Goal: Task Accomplishment & Management: Manage account settings

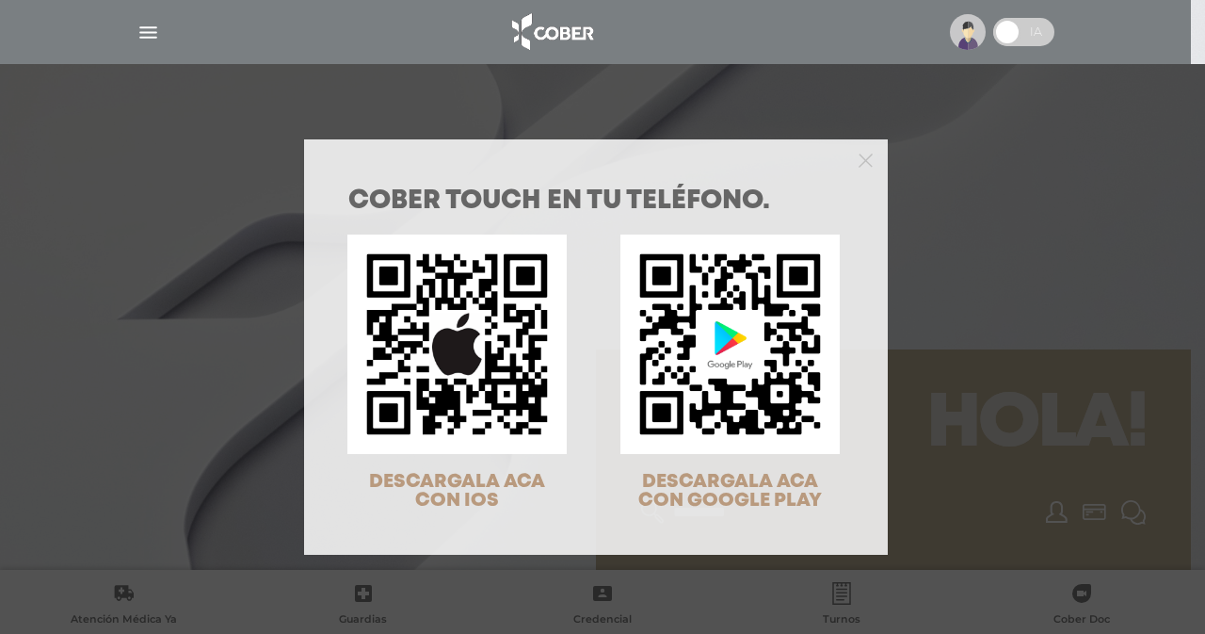
click at [153, 40] on div "COBER TOUCH en tu teléfono. DESCARGALA ACA CON IOS DESCARGALA ACA CON GOOGLE PL…" at bounding box center [602, 317] width 1205 height 634
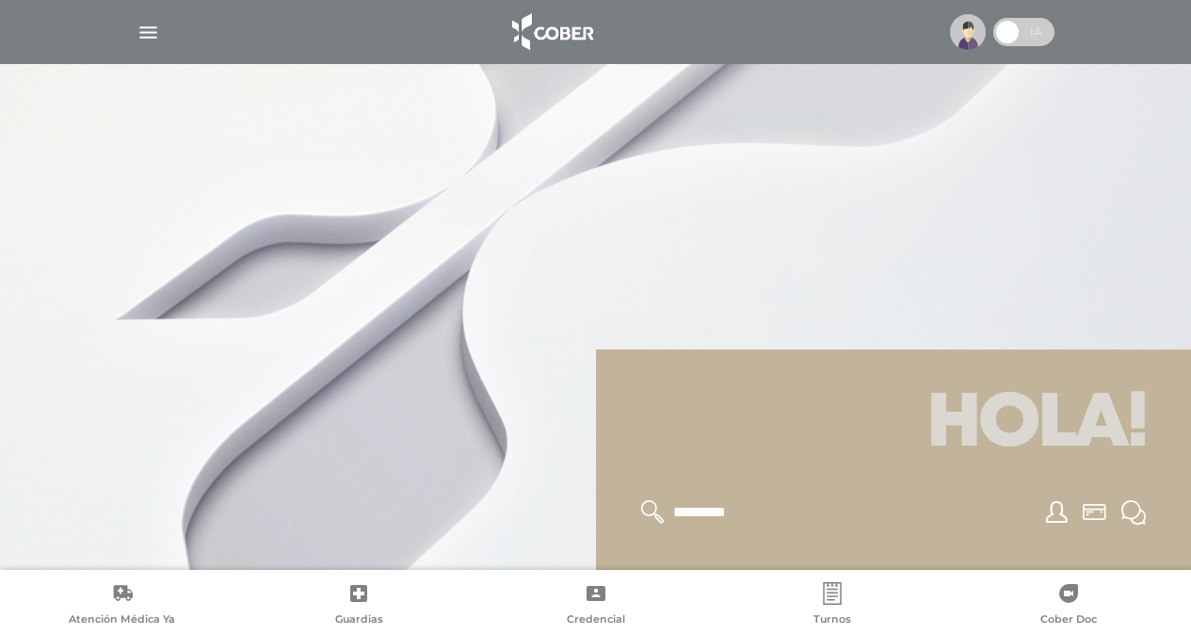
click at [148, 28] on img "button" at bounding box center [149, 33] width 24 height 24
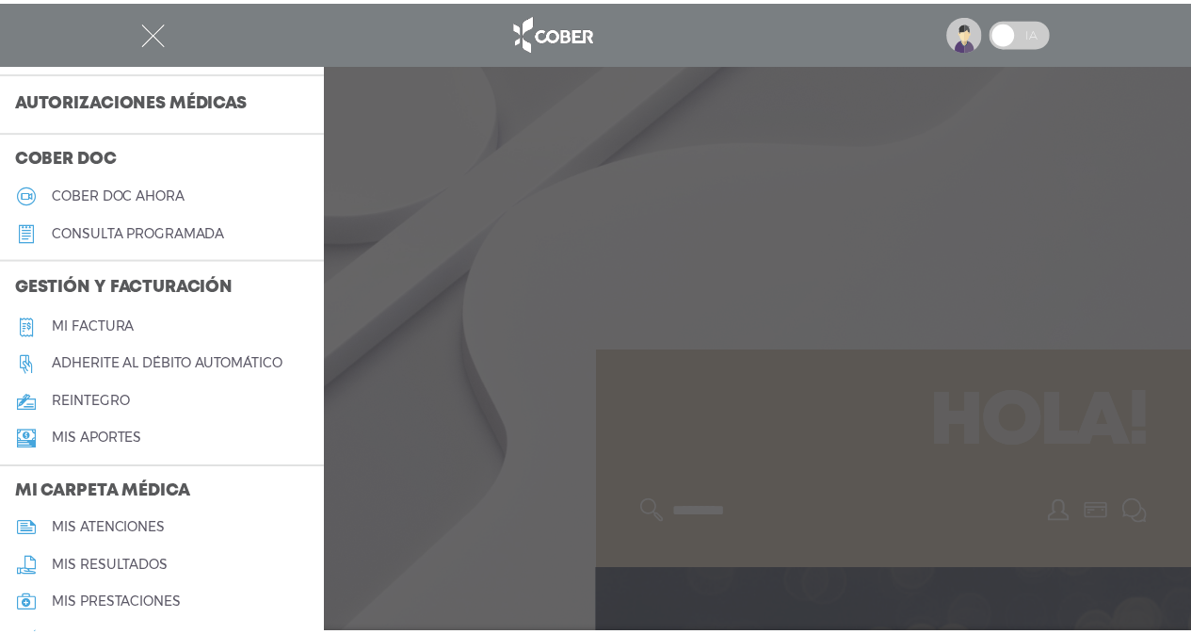
scroll to position [484, 0]
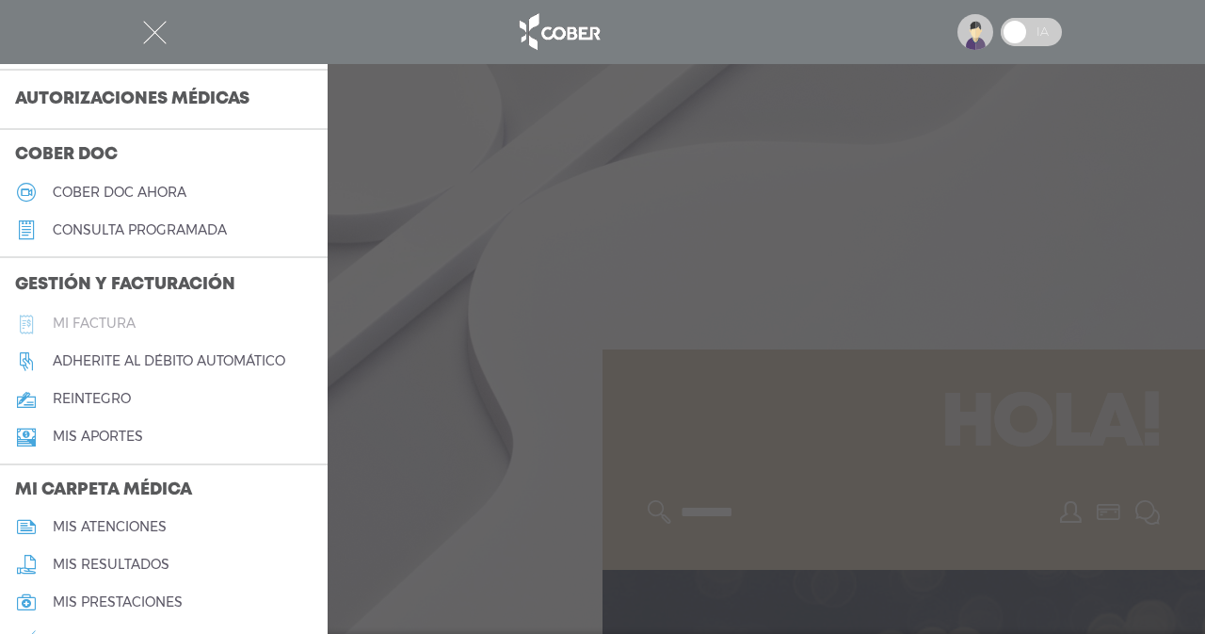
click at [101, 316] on h5 "Mi factura" at bounding box center [94, 323] width 83 height 16
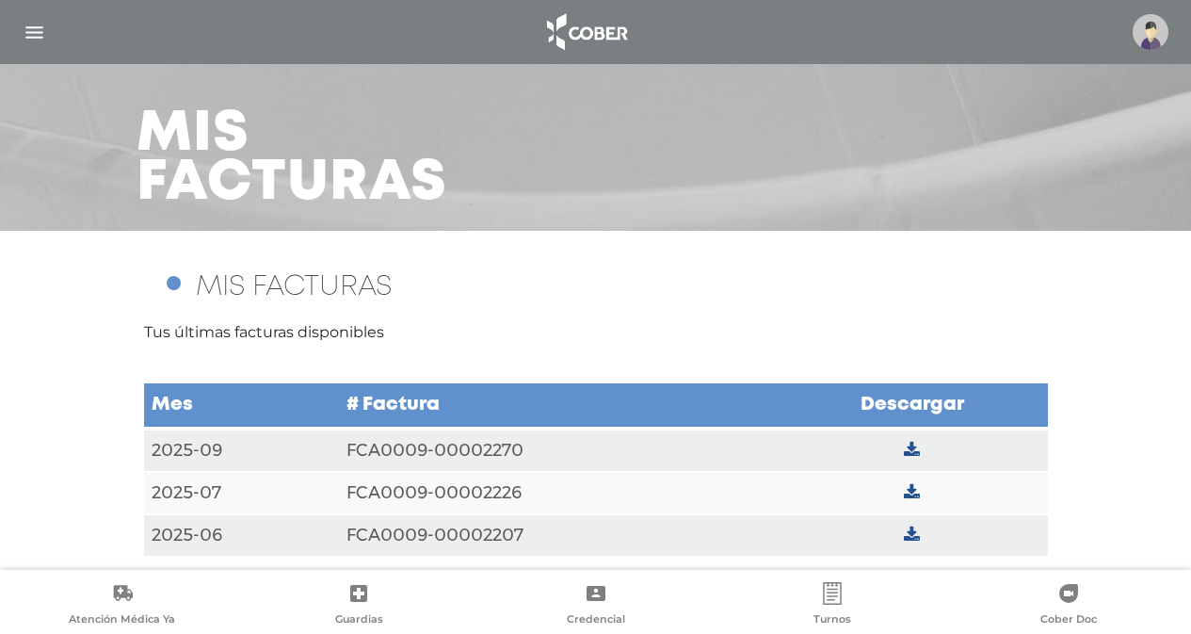
scroll to position [63, 0]
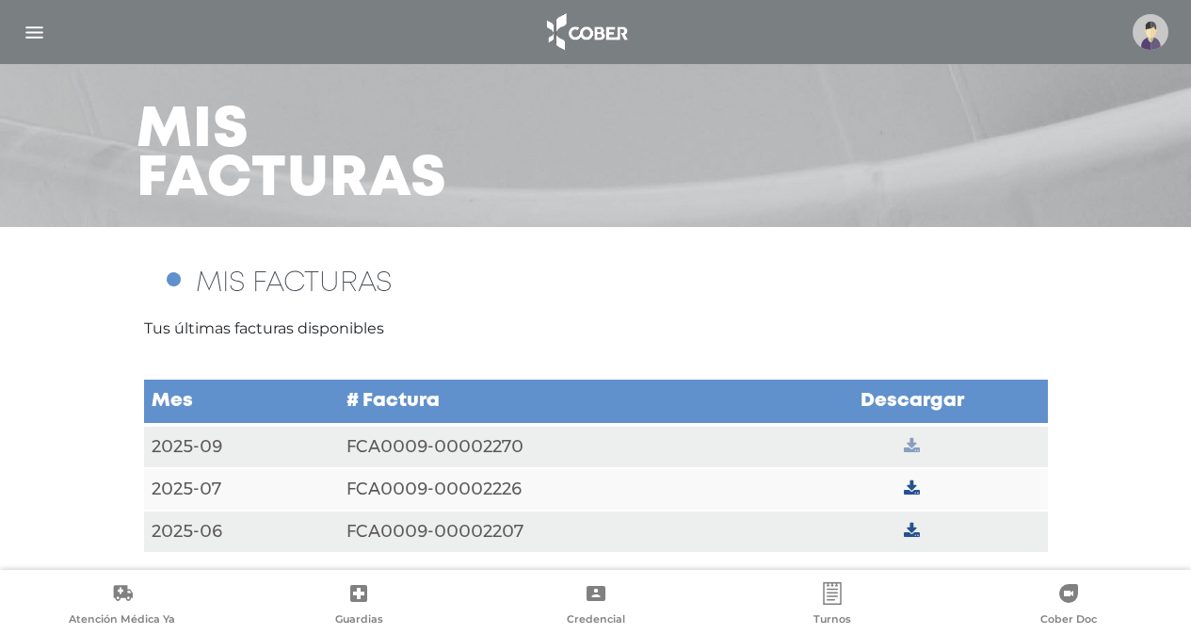
click at [912, 448] on icon at bounding box center [912, 446] width 16 height 17
